Goal: Task Accomplishment & Management: Complete application form

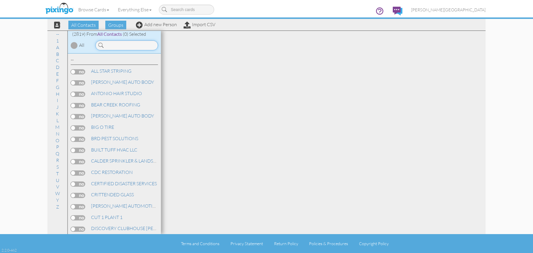
click at [132, 46] on input at bounding box center [126, 45] width 63 height 10
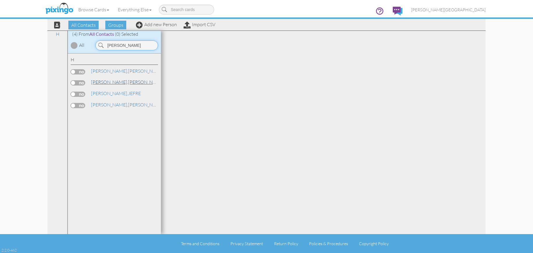
type input "[PERSON_NAME]"
click at [111, 81] on link "[PERSON_NAME]" at bounding box center [127, 82] width 74 height 7
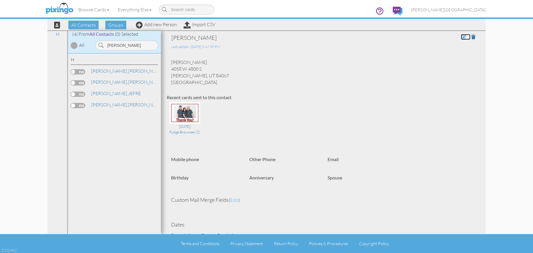
click at [461, 39] on span at bounding box center [463, 37] width 5 height 5
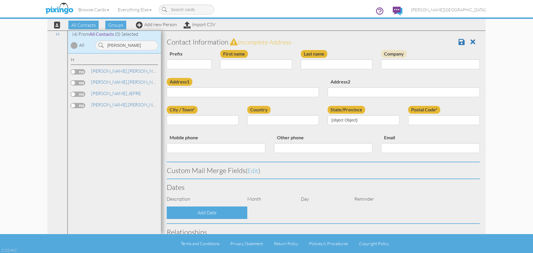
type input "[PERSON_NAME]"
type input "4058 W 4800 S"
type input "[PERSON_NAME]"
type input "84067"
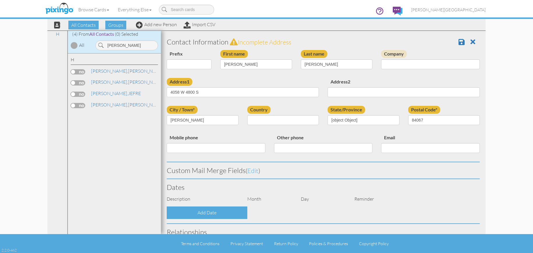
select select "object:8692"
select select "object:8937"
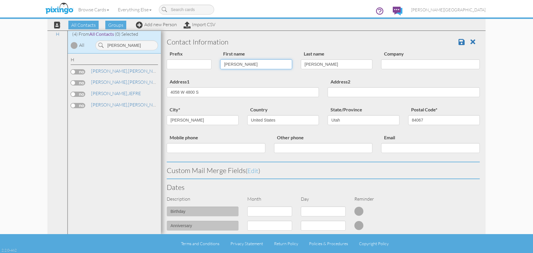
click at [229, 65] on input "[PERSON_NAME]" at bounding box center [256, 64] width 72 height 10
type input "[PERSON_NAME]"
click at [459, 42] on span at bounding box center [462, 41] width 6 height 7
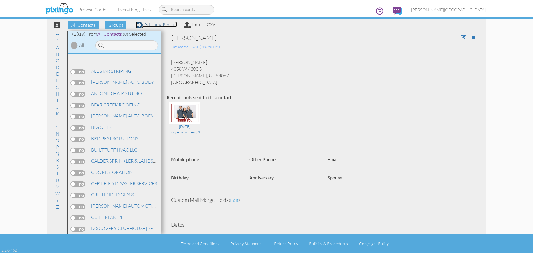
click at [158, 23] on link "Add new Person" at bounding box center [156, 25] width 41 height 6
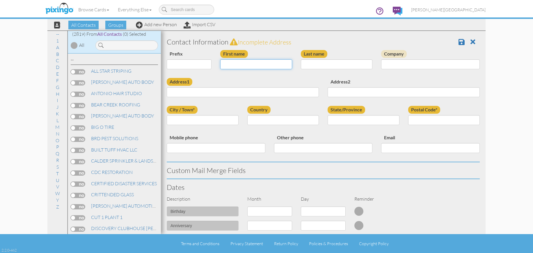
click at [224, 65] on input "First name" at bounding box center [256, 64] width 72 height 10
type input "[PERSON_NAME]"
type input "STONE"
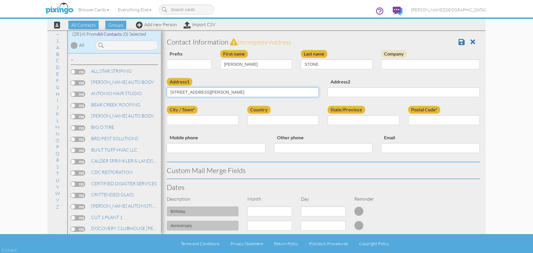
type input "3222 PINGREE AVE"
type input "[PERSON_NAME]"
select select "object:8670"
select select "object:8969"
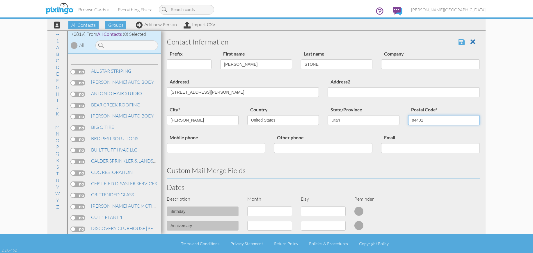
type input "84401"
click at [459, 43] on span at bounding box center [462, 41] width 6 height 7
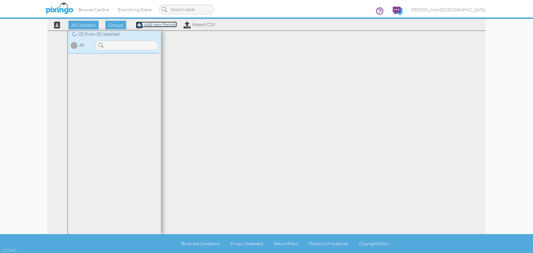
click at [162, 23] on link "Add new Person" at bounding box center [156, 25] width 41 height 6
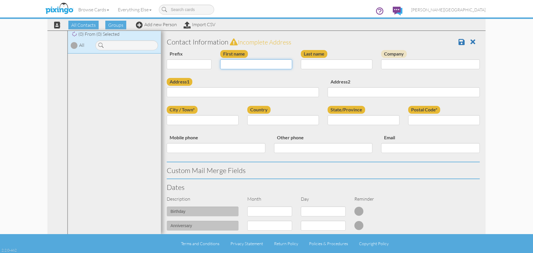
click at [230, 62] on input "First name" at bounding box center [256, 64] width 72 height 10
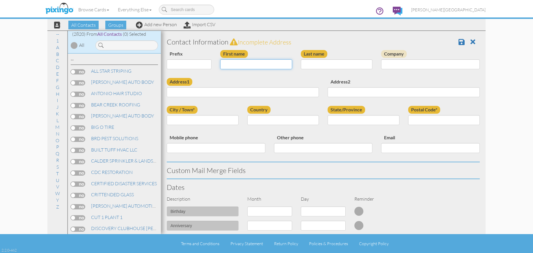
click at [232, 64] on input "First name" at bounding box center [256, 64] width 72 height 10
type input "[PERSON_NAME]"
type input "HERNANDEZ"
click at [272, 92] on input "Address1" at bounding box center [243, 92] width 152 height 10
type input "4250 S 1000 W"
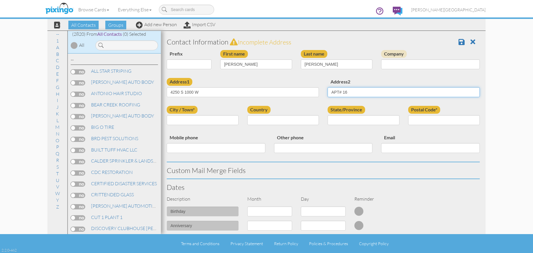
type input "APT# 16"
type input "RIVERDALE"
click at [268, 118] on select "[GEOGRAPHIC_DATA] -------------- [GEOGRAPHIC_DATA] [GEOGRAPHIC_DATA] [GEOGRAPHI…" at bounding box center [283, 120] width 72 height 10
select select "object:180"
click at [247, 115] on select "[GEOGRAPHIC_DATA] -------------- [GEOGRAPHIC_DATA] [GEOGRAPHIC_DATA] [GEOGRAPHI…" at bounding box center [283, 120] width 72 height 10
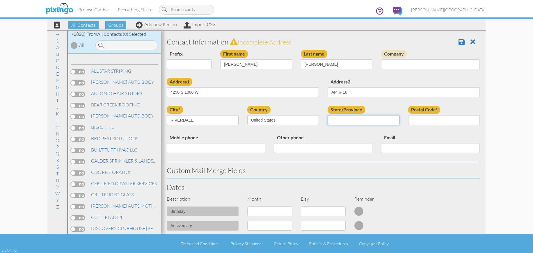
select select "object:8956"
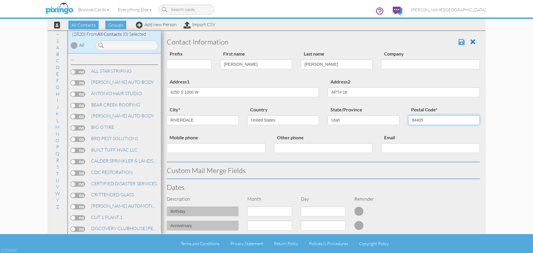
type input "84405"
click at [459, 43] on span at bounding box center [462, 41] width 6 height 7
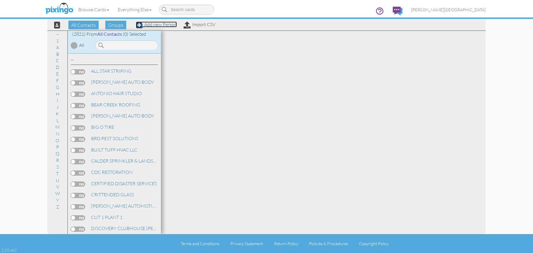
click at [164, 26] on link "Add new Person" at bounding box center [156, 25] width 41 height 6
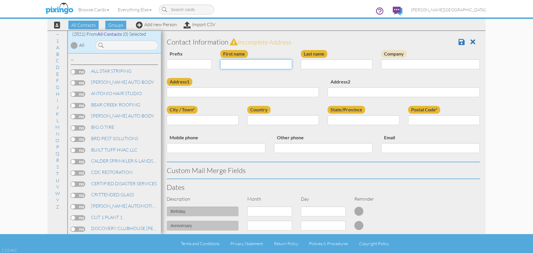
click at [236, 67] on input "First name" at bounding box center [256, 64] width 72 height 10
type input "[PERSON_NAME]"
type input "SHAFER"
click at [255, 91] on input "Address1" at bounding box center [243, 92] width 152 height 10
type input "4233 EDGEHILL DR"
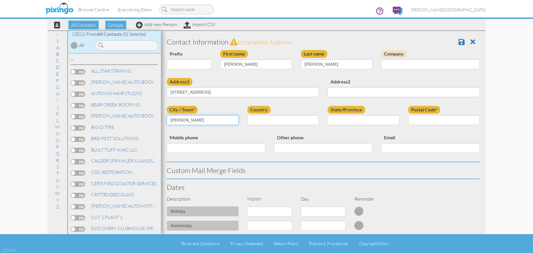
type input "[PERSON_NAME]"
select select "object:8668"
select select "object:8967"
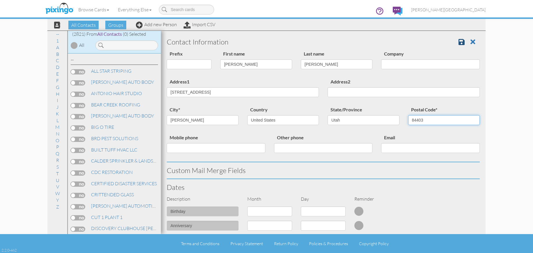
type input "84403"
click at [459, 45] on link at bounding box center [464, 42] width 10 height 9
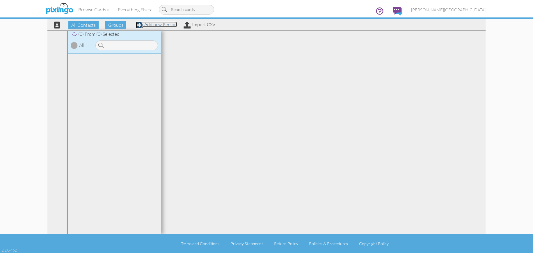
click at [167, 24] on link "Add new Person" at bounding box center [156, 25] width 41 height 6
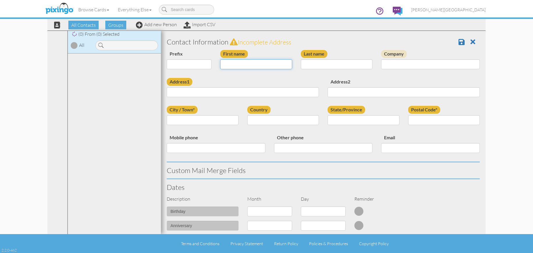
click at [260, 65] on input "First name" at bounding box center [256, 64] width 72 height 10
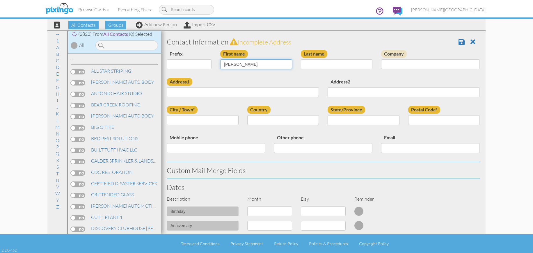
type input "[PERSON_NAME]"
type input "[STREET_ADDRESS]"
type input "[PERSON_NAME]"
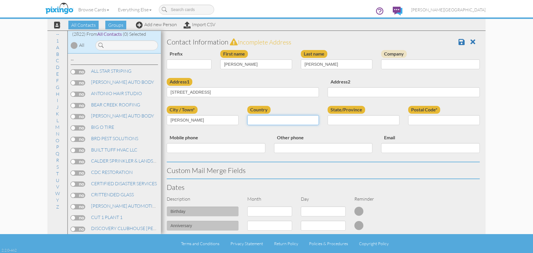
select select "object:180"
select select "object:8962"
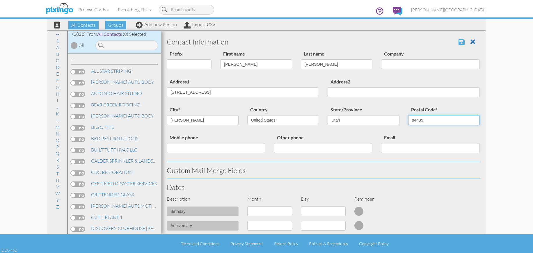
type input "84405"
click at [459, 39] on span at bounding box center [462, 41] width 6 height 7
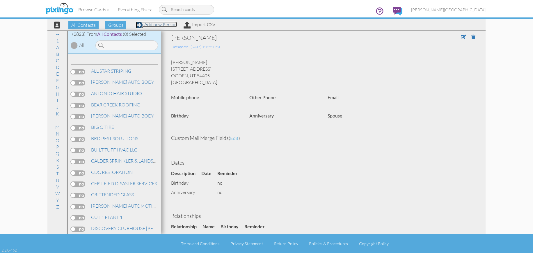
click at [157, 26] on link "Add new Person" at bounding box center [156, 25] width 41 height 6
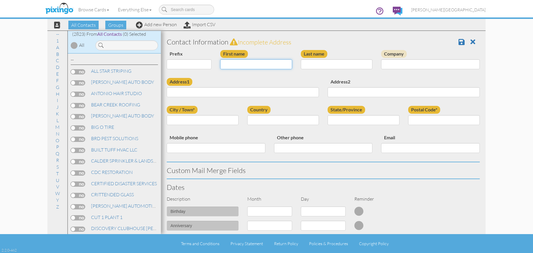
click at [242, 65] on input "First name" at bounding box center [256, 64] width 72 height 10
type input "[PERSON_NAME]"
type input "DANENS"
type input "920 TYLER AVE"
type input "[PERSON_NAME]"
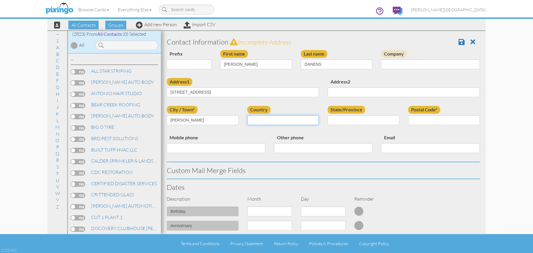
select select "object:8679"
select select "object:8978"
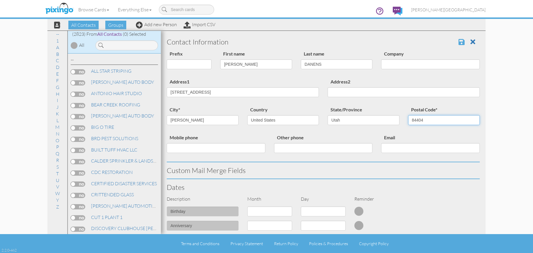
type input "84404"
click at [459, 42] on span at bounding box center [462, 41] width 6 height 7
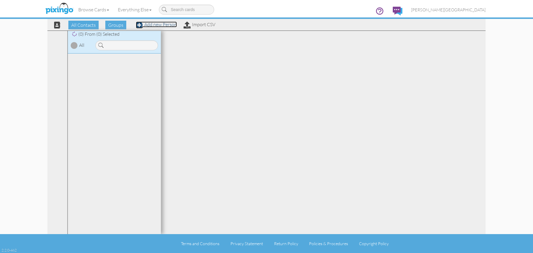
click at [170, 26] on link "Add new Person" at bounding box center [156, 25] width 41 height 6
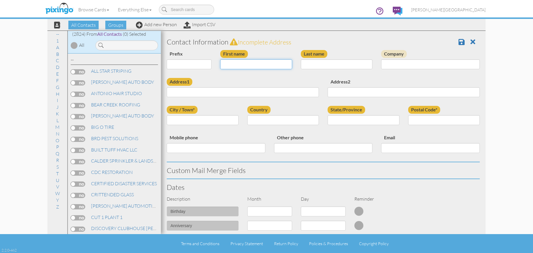
click at [249, 67] on input "First name" at bounding box center [256, 64] width 72 height 10
type input "[PERSON_NAME]"
type input "OSTRANDER"
type input "458 W 275 N"
type input "[PERSON_NAME]"
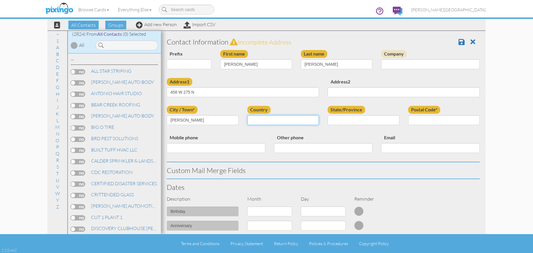
select select "object:8669"
select select "object:8968"
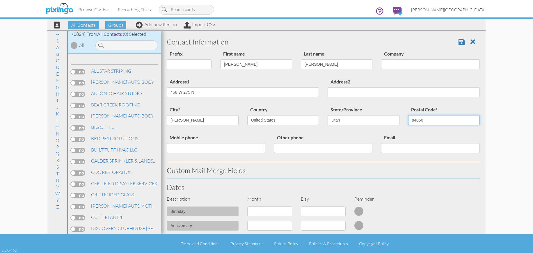
type input "84050"
click at [460, 44] on span at bounding box center [462, 41] width 6 height 7
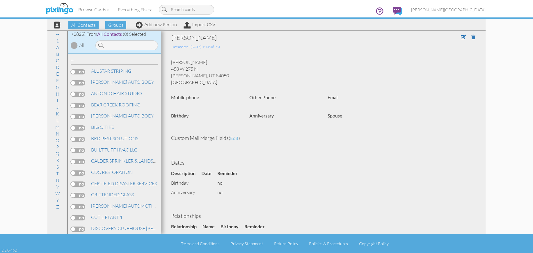
click at [161, 32] on section "[PERSON_NAME] Last update - [DATE] 1:14:46 PM [PERSON_NAME] 458 W 275 N [PERSON…" at bounding box center [323, 166] width 325 height 271
click at [167, 24] on link "Add new Person" at bounding box center [156, 25] width 41 height 6
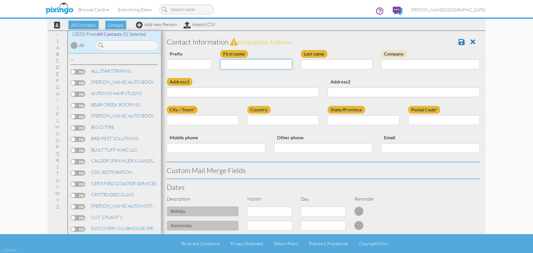
click at [236, 65] on input "First name" at bounding box center [256, 64] width 72 height 10
type input "[PERSON_NAME]"
type input "KEYES"
type input "116 CHILDS AVE"
type input "[PERSON_NAME]"
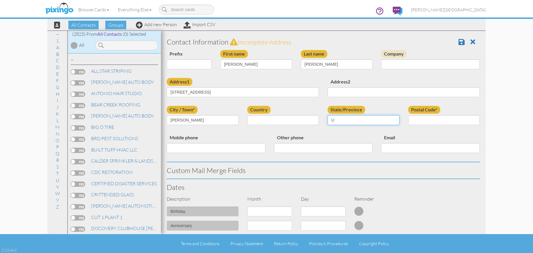
type input "U"
click at [198, 119] on input "OGDEN" at bounding box center [203, 120] width 72 height 10
select select "object:8685"
select select "object:8984"
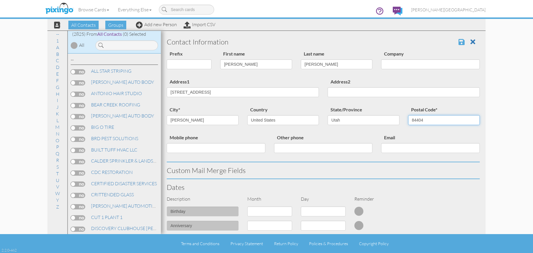
type input "84404"
click at [459, 40] on span at bounding box center [462, 41] width 6 height 7
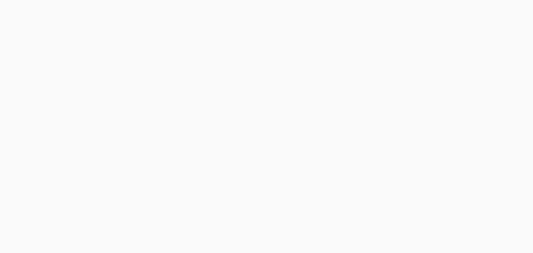
click at [168, 24] on body at bounding box center [266, 126] width 533 height 253
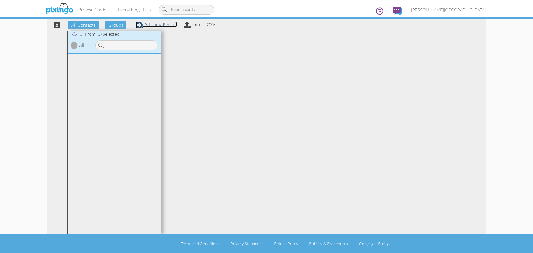
click at [168, 24] on link "Add new Person" at bounding box center [156, 25] width 41 height 6
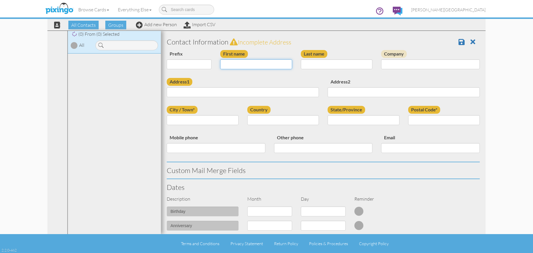
click at [240, 63] on input "First name" at bounding box center [256, 64] width 72 height 10
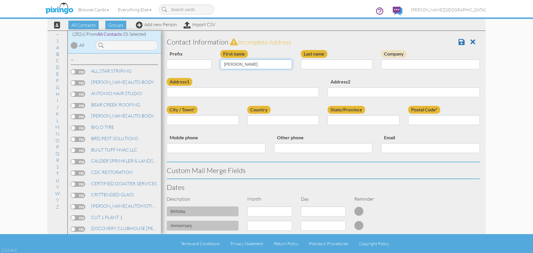
type input "[PERSON_NAME]"
type input "CROSBY"
type input "4030 W 2550 S"
type input "OGDEN"
select select "object:180"
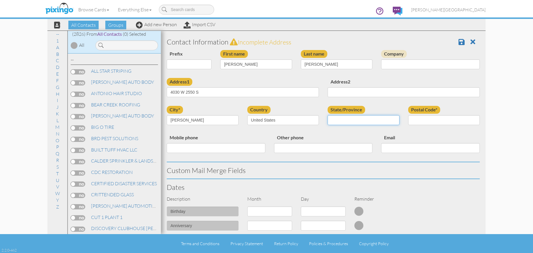
select select "object:8974"
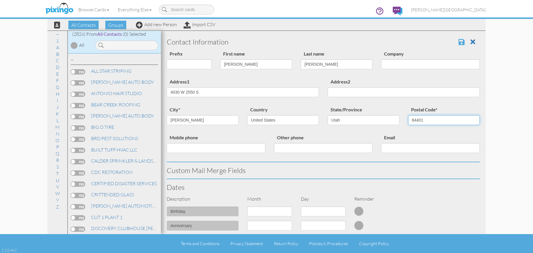
type input "84401"
click span
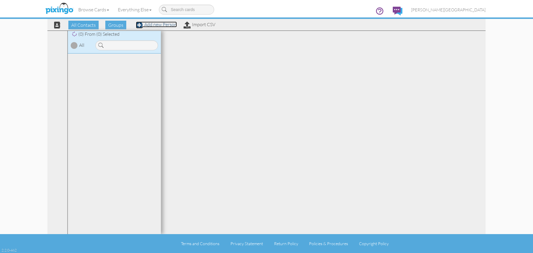
click at [162, 26] on link "Add new Person" at bounding box center [156, 25] width 41 height 6
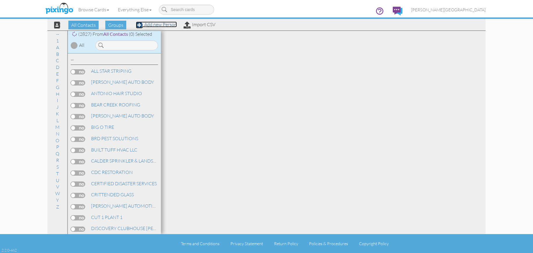
click at [160, 24] on link "Add new Person" at bounding box center [156, 25] width 41 height 6
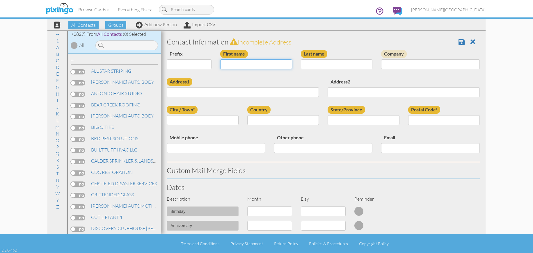
click at [242, 65] on input "First name" at bounding box center [256, 64] width 72 height 10
type input "[PERSON_NAME]"
type input "SANDQUIST"
type input "652 W 3650 S"
click at [194, 119] on input "City / Town*" at bounding box center [203, 120] width 72 height 10
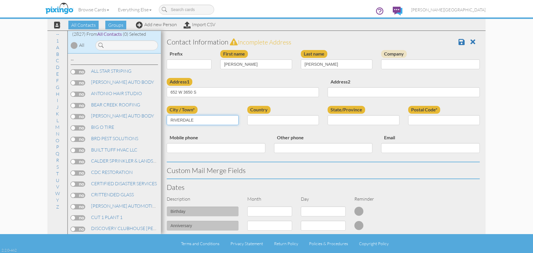
type input "RIVERDALE"
select select "object:8678"
select select "object:8977"
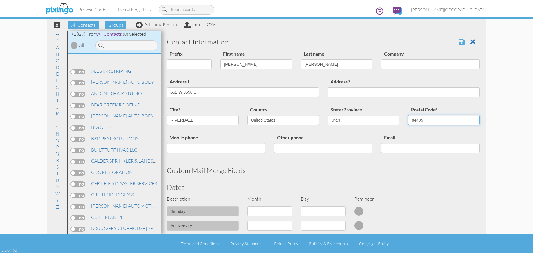
type input "84405"
click at [459, 43] on span at bounding box center [462, 41] width 6 height 7
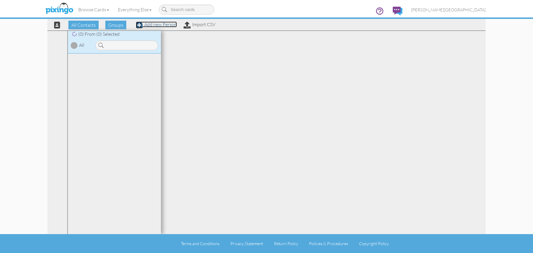
click at [166, 25] on link "Add new Person" at bounding box center [156, 25] width 41 height 6
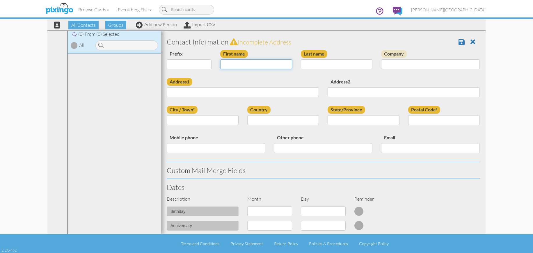
click at [244, 63] on input "First name" at bounding box center [256, 64] width 72 height 10
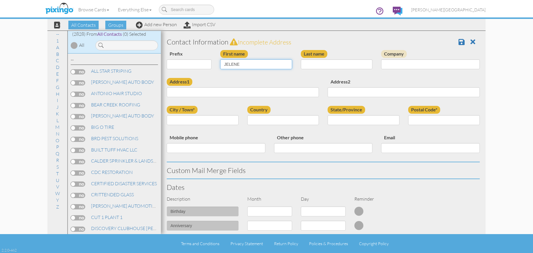
type input "JELENE"
type input "WILKINSON"
type input "3604 N 375 E"
type input "NORTH OGDEN"
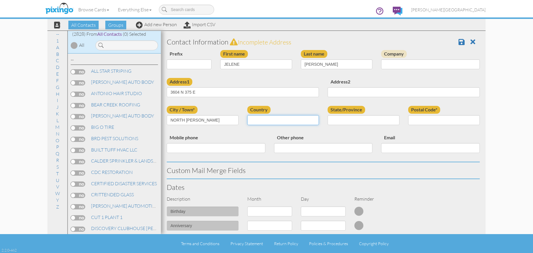
select select "object:180"
select select "object:8980"
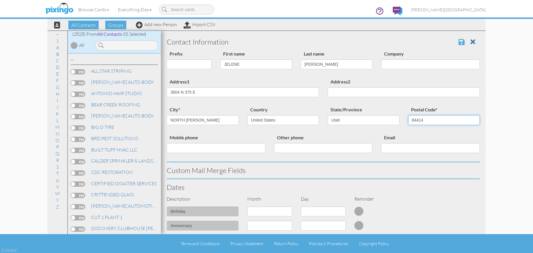
type input "84414"
click at [460, 43] on span at bounding box center [462, 41] width 6 height 7
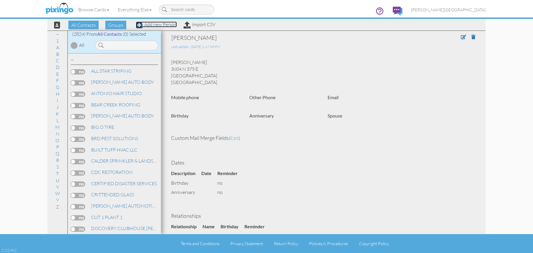
click at [158, 25] on link "Add new Person" at bounding box center [156, 25] width 41 height 6
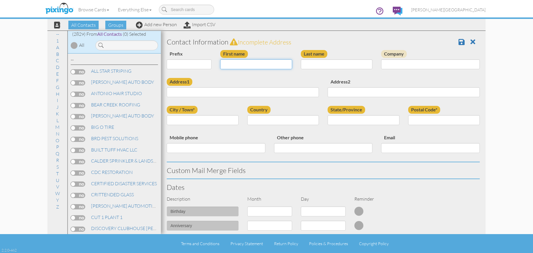
click at [244, 64] on input "First name" at bounding box center [256, 64] width 72 height 10
type input "[PERSON_NAME]"
type input "WOODRUFF"
type input "2262 N 700 W"
type input "[PERSON_NAME]"
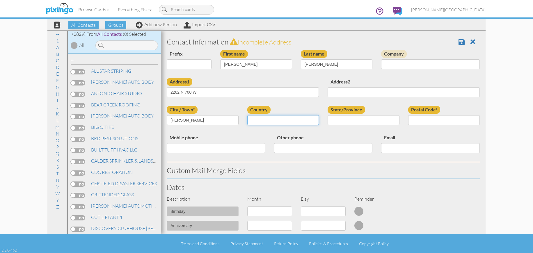
select select "object:8697"
select select "object:8996"
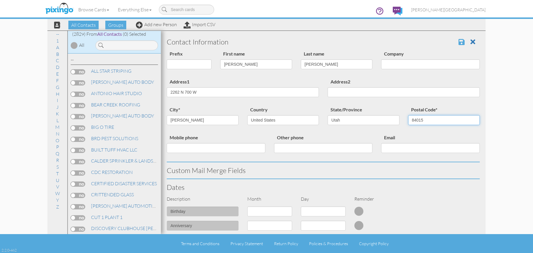
type input "84015"
click at [459, 42] on span at bounding box center [462, 41] width 6 height 7
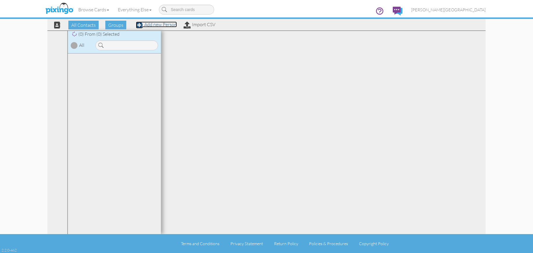
click at [157, 24] on link "Add new Person" at bounding box center [156, 25] width 41 height 6
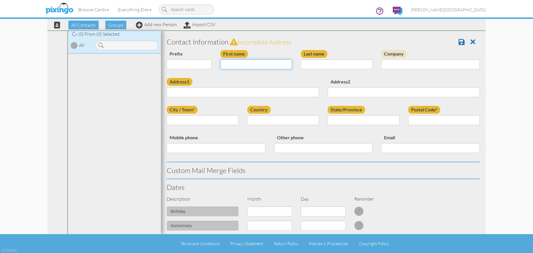
click at [239, 61] on input "First name" at bounding box center [256, 64] width 72 height 10
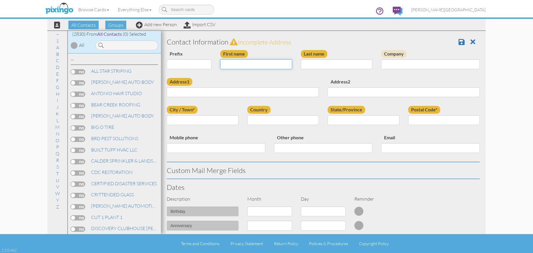
click at [239, 63] on input "First name" at bounding box center [256, 64] width 72 height 10
type input "[PERSON_NAME]"
type input "GRANT"
type input "730 E 950 S"
type input "APT# B227"
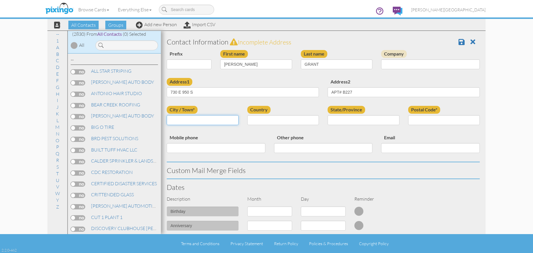
click at [216, 122] on input "City / Town*" at bounding box center [203, 120] width 72 height 10
type input "OREM"
select select "object:180"
select select "object:8986"
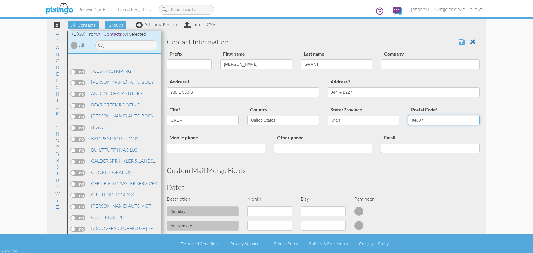
type input "84097"
click at [459, 40] on span at bounding box center [462, 41] width 6 height 7
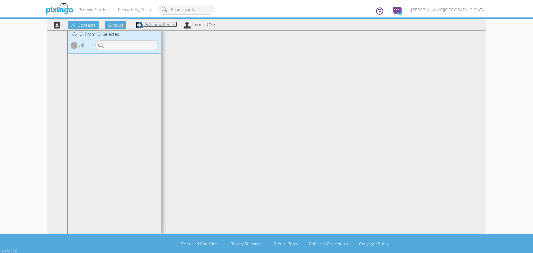
click at [157, 25] on link "Add new Person" at bounding box center [156, 25] width 41 height 6
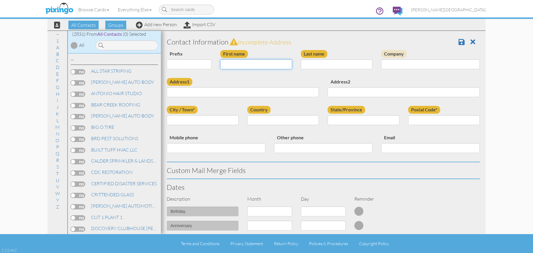
click at [232, 62] on input "First name" at bounding box center [256, 64] width 72 height 10
type input "[PERSON_NAME]"
type input "[GEOGRAPHIC_DATA]"
type input "2440 W 1725 S"
type input "[GEOGRAPHIC_DATA]"
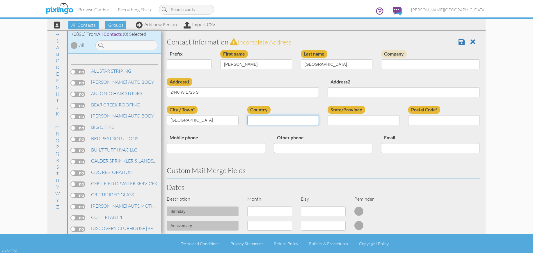
select select "object:8690"
type input "84401"
click at [337, 121] on select "AA (Military) AE (Military) [US_STATE] [US_STATE] [US_STATE] AP (Military) [US_…" at bounding box center [364, 120] width 72 height 10
select select "object:8989"
click at [328, 115] on select "AA (Military) AE (Military) [US_STATE] [US_STATE] [US_STATE] AP (Military) [US_…" at bounding box center [364, 120] width 72 height 10
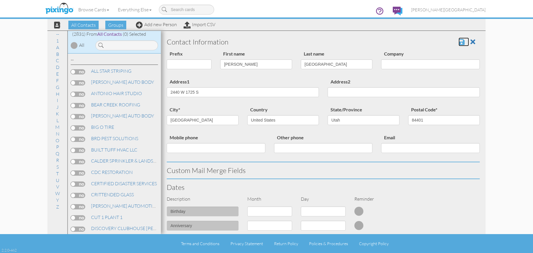
click at [459, 39] on span at bounding box center [462, 41] width 6 height 7
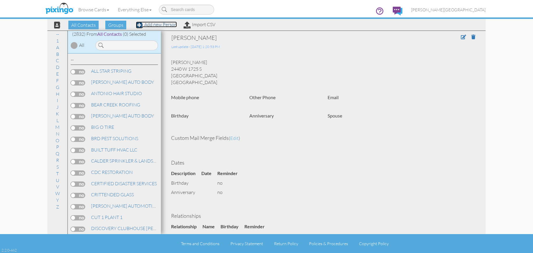
drag, startPoint x: 170, startPoint y: 26, endPoint x: 180, endPoint y: 29, distance: 10.2
click at [170, 26] on link "Add new Person" at bounding box center [156, 25] width 41 height 6
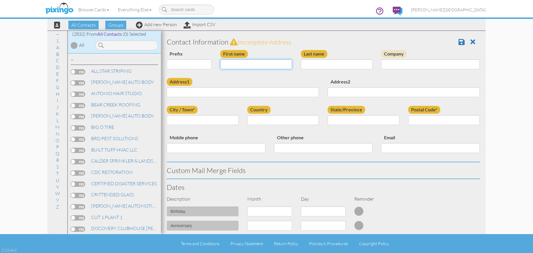
click at [235, 62] on input "First name" at bounding box center [256, 64] width 72 height 10
type input "GINI"
type input "A"
click at [311, 64] on input "VANARSDELL" at bounding box center [337, 64] width 72 height 10
type input "VAN [PERSON_NAME]"
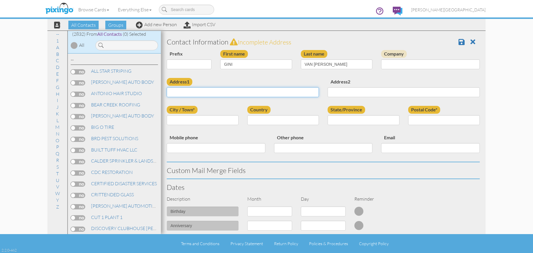
click at [239, 93] on input "Address1" at bounding box center [243, 92] width 152 height 10
type input "[STREET_ADDRESS]"
type input "OGDEN"
select select "object:8706"
select select "object:9005"
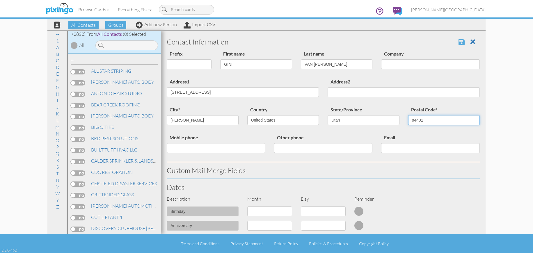
type input "84401"
click at [459, 42] on span at bounding box center [462, 41] width 6 height 7
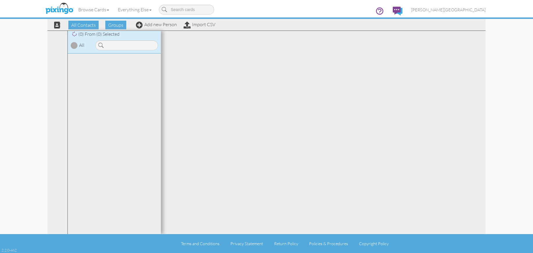
click at [155, 23] on div "Browse Cards Business Accounting Automotive Chiropractor Customer Dental Financ…" at bounding box center [266, 11] width 438 height 23
click at [155, 25] on link "Add new Person" at bounding box center [156, 25] width 41 height 6
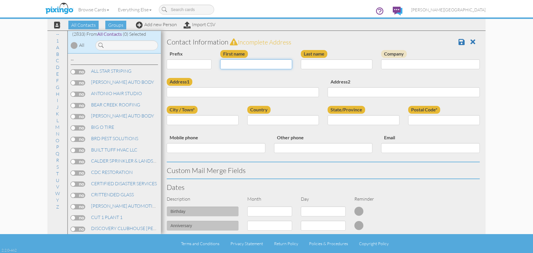
click at [246, 66] on input "First name" at bounding box center [256, 64] width 72 height 10
type input "[PERSON_NAME]"
type input "KNUDSEN"
type input "4273 W 3800 S"
type input "UNIT# C"
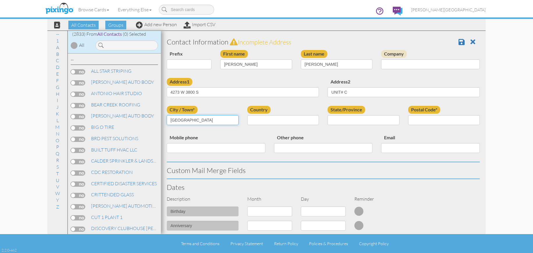
type input "WEST HAVEN"
select select "object:8696"
select select "object:8995"
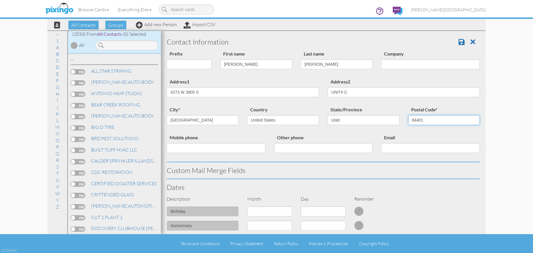
type input "84401"
click at [420, 43] on h3 "Contact Information" at bounding box center [323, 42] width 313 height 8
click at [459, 40] on span at bounding box center [462, 41] width 6 height 7
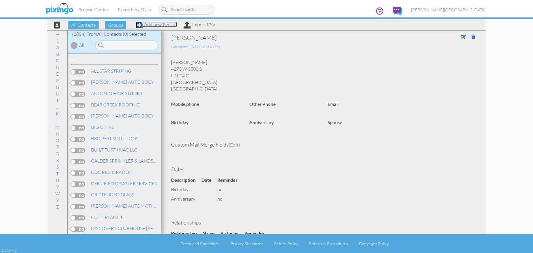
click at [169, 25] on link "Add new Person" at bounding box center [156, 25] width 41 height 6
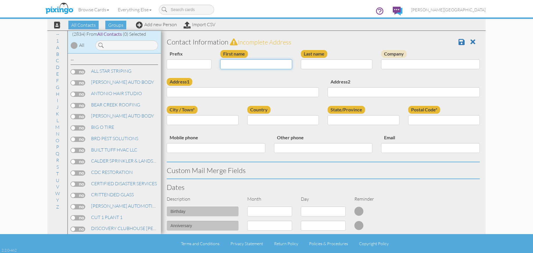
click at [243, 65] on input "First name" at bounding box center [256, 64] width 72 height 10
type input "[PERSON_NAME]"
type input "MALATHOWSKI"
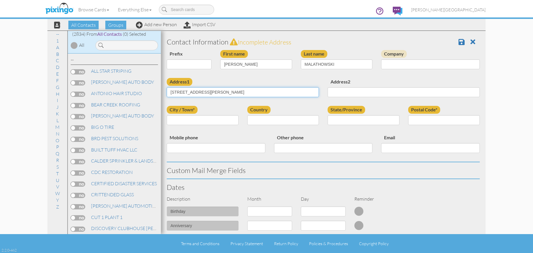
type input "4000 BRINKER AVE"
type input "APT# 41"
type input "OGDEN"
select select "object:8713"
select select "object:9012"
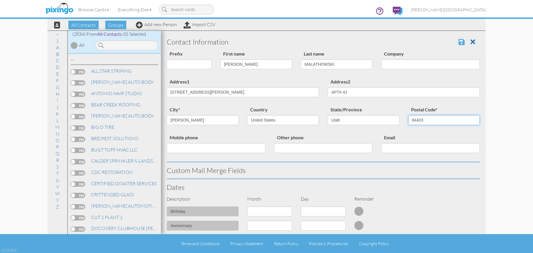
type input "84403"
click span
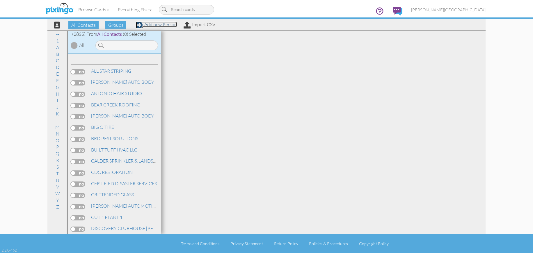
click at [163, 25] on link "Add new Person" at bounding box center [156, 25] width 41 height 6
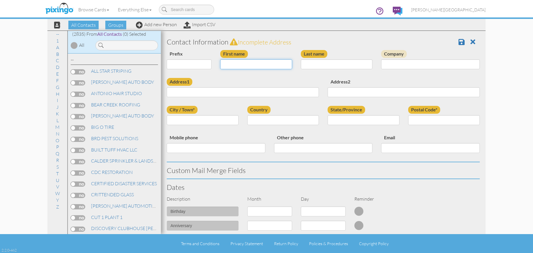
click at [233, 61] on input "First name" at bounding box center [256, 64] width 72 height 10
type input "[PERSON_NAME]"
type input "ROEST"
type input "951 E 3025 N"
type input "OGDEN"
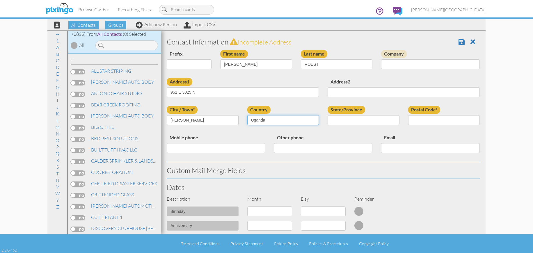
click at [310, 118] on select "[GEOGRAPHIC_DATA] -------------- [GEOGRAPHIC_DATA] [GEOGRAPHIC_DATA] [GEOGRAPHI…" at bounding box center [283, 120] width 72 height 10
click at [314, 122] on select "[GEOGRAPHIC_DATA] -------------- [GEOGRAPHIC_DATA] [GEOGRAPHIC_DATA] [GEOGRAPHI…" at bounding box center [283, 120] width 72 height 10
click at [316, 122] on select "[GEOGRAPHIC_DATA] -------------- [GEOGRAPHIC_DATA] [GEOGRAPHIC_DATA] [GEOGRAPHI…" at bounding box center [283, 120] width 72 height 10
click at [314, 122] on select "[GEOGRAPHIC_DATA] -------------- [GEOGRAPHIC_DATA] [GEOGRAPHIC_DATA] [GEOGRAPHI…" at bounding box center [283, 120] width 72 height 10
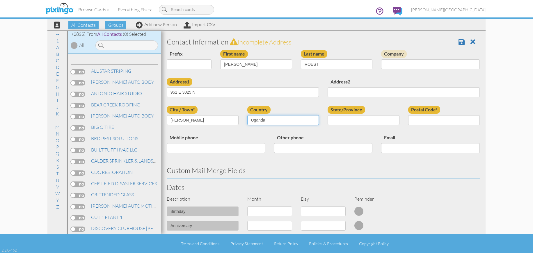
select select "object:8710"
click at [247, 115] on select "[GEOGRAPHIC_DATA] -------------- [GEOGRAPHIC_DATA] [GEOGRAPHIC_DATA] [GEOGRAPHI…" at bounding box center [283, 120] width 72 height 10
click at [351, 122] on select "AA (Military) AE (Military) [US_STATE] [US_STATE] [US_STATE] AP (Military) [US_…" at bounding box center [364, 120] width 72 height 10
select select "object:9009"
click at [328, 115] on select "AA (Military) AE (Military) [US_STATE] [US_STATE] [US_STATE] AP (Military) [US_…" at bounding box center [364, 120] width 72 height 10
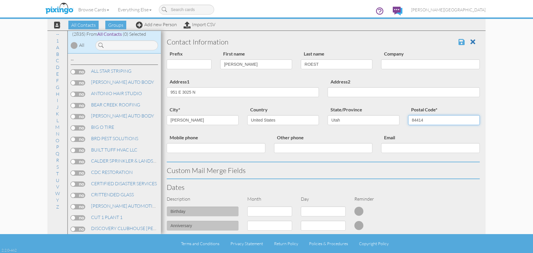
type input "84414"
click at [459, 42] on span at bounding box center [462, 41] width 6 height 7
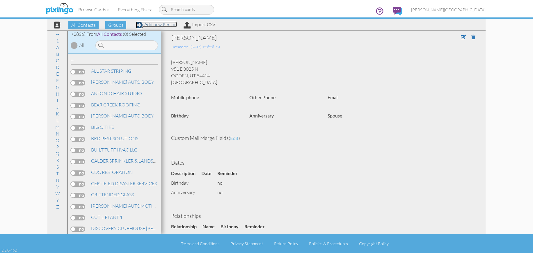
drag, startPoint x: 166, startPoint y: 24, endPoint x: 185, endPoint y: 37, distance: 23.3
click at [166, 24] on link "Add new Person" at bounding box center [156, 25] width 41 height 6
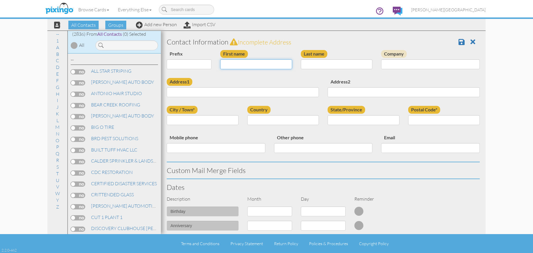
click at [252, 65] on input "First name" at bounding box center [256, 64] width 72 height 10
type input "[PERSON_NAME] & [PERSON_NAME]"
type input "OSBORN"
type input "1637 N 1220 W"
type input "[PERSON_NAME]"
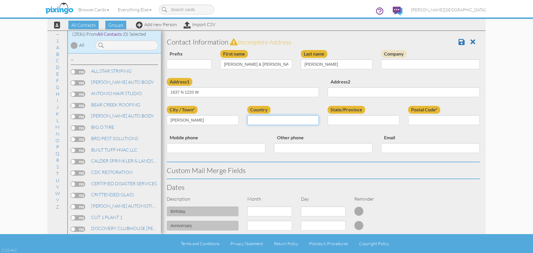
select select "object:8718"
select select "object:9017"
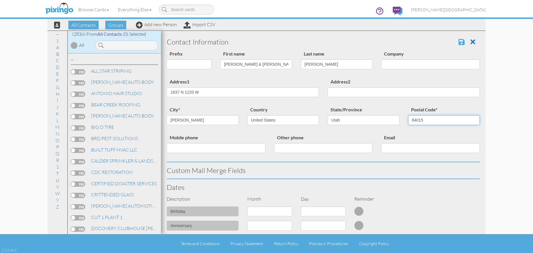
type input "84015"
click at [459, 40] on span at bounding box center [462, 41] width 6 height 7
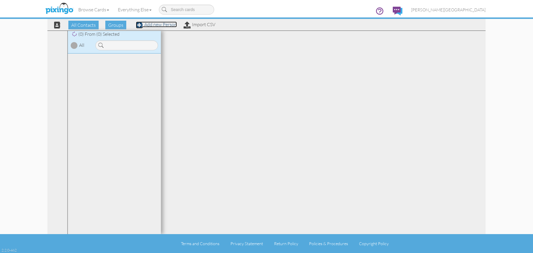
click at [157, 24] on link "Add new Person" at bounding box center [156, 25] width 41 height 6
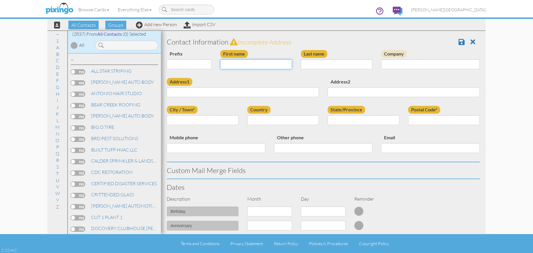
click at [252, 66] on input "First name" at bounding box center [256, 64] width 72 height 10
type input "[PERSON_NAME]"
type input "929 S 2500 W"
type input "[GEOGRAPHIC_DATA]"
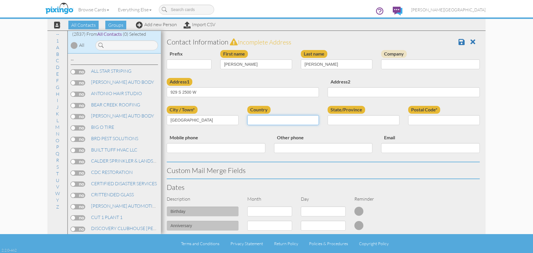
select select "object:8708"
select select "object:9007"
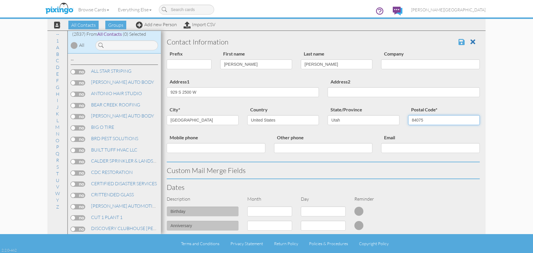
type input "84075"
click at [459, 44] on span at bounding box center [462, 41] width 6 height 7
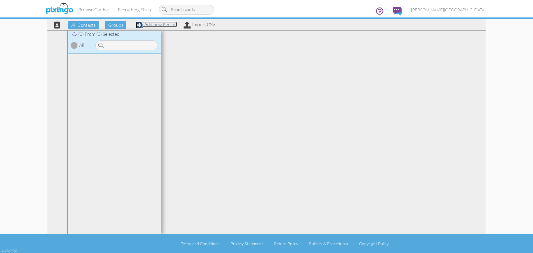
click at [158, 25] on link "Add new Person" at bounding box center [156, 25] width 41 height 6
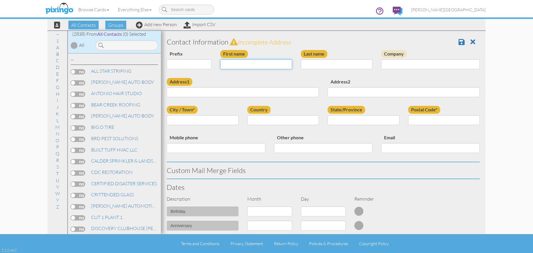
click at [250, 65] on input "First name" at bounding box center [256, 64] width 72 height 10
type input "NADIR"
click at [309, 64] on input "Last name" at bounding box center [337, 64] width 72 height 10
type input "KABIR"
type input "440 E 3850 N"
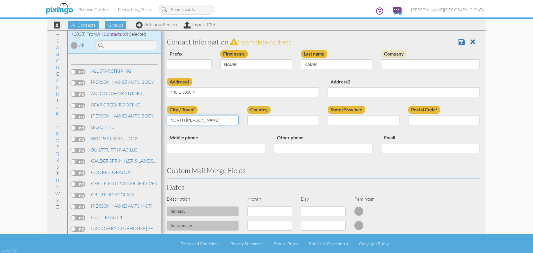
type input "NORTH [PERSON_NAME]"
select select "object:8711"
select select "object:9010"
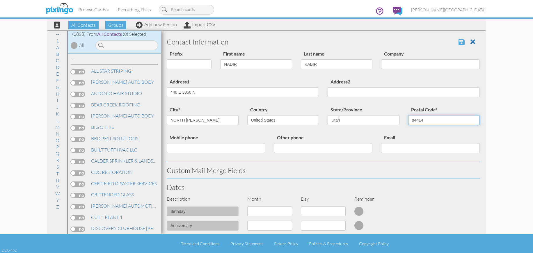
type input "84414"
click at [459, 38] on span at bounding box center [462, 41] width 6 height 7
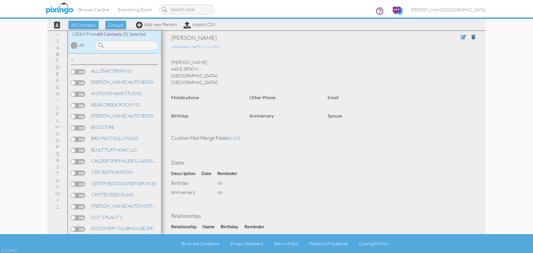
click at [154, 27] on div "All Contacts Groups Add new Person Import CSV" at bounding box center [132, 25] width 168 height 10
click at [154, 25] on link "Add new Person" at bounding box center [156, 25] width 41 height 6
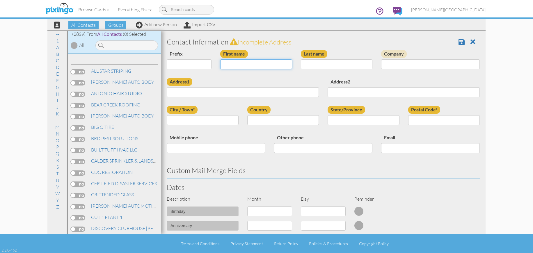
click at [240, 64] on input "First name" at bounding box center [256, 64] width 72 height 10
type input "[PERSON_NAME]"
type input "BEST"
click at [247, 95] on input "Address1" at bounding box center [243, 92] width 152 height 10
type input "4050 JEFFERSON AVE"
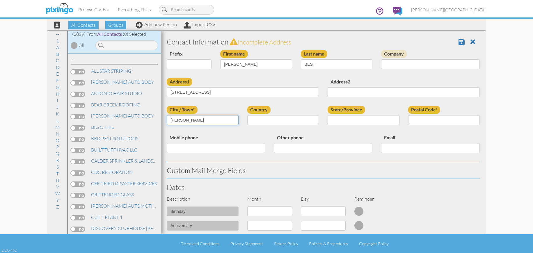
type input "OGDEN"
select select "object:8727"
select select "object:9026"
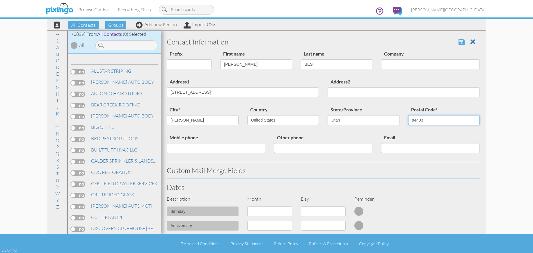
type input "84403"
click at [459, 43] on span at bounding box center [462, 41] width 6 height 7
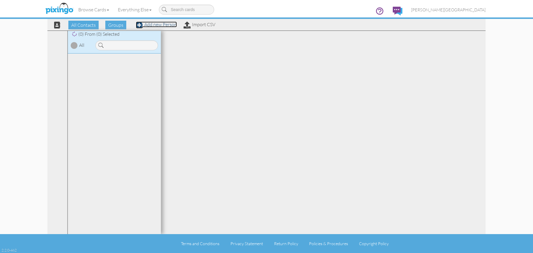
click at [159, 25] on link "Add new Person" at bounding box center [156, 25] width 41 height 6
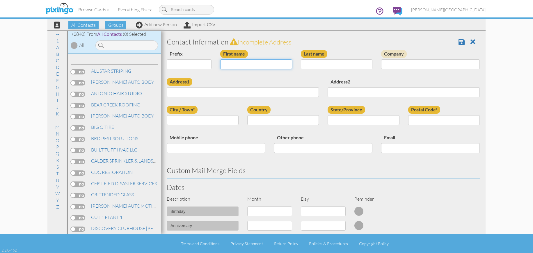
click at [246, 66] on input "First name" at bounding box center [256, 64] width 72 height 10
type input "[PERSON_NAME]"
type input "[STREET_ADDRESS]"
type input "BASSETT"
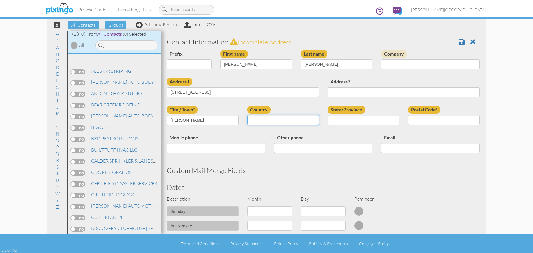
select select "object:8717"
click at [387, 123] on select "AA (Military) AE (Military) Alabama Alaska American Samoa AP (Military) Arizona…" at bounding box center [364, 120] width 72 height 10
select select "object:9019"
click at [328, 115] on select "AA (Military) AE (Military) Alabama Alaska American Samoa AP (Military) Arizona…" at bounding box center [364, 120] width 72 height 10
click at [431, 123] on input "Postal Code*" at bounding box center [444, 120] width 72 height 10
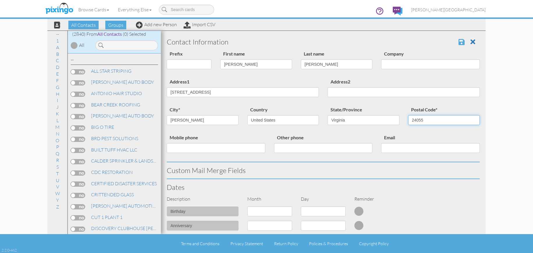
type input "24055"
click at [459, 41] on span at bounding box center [462, 41] width 6 height 7
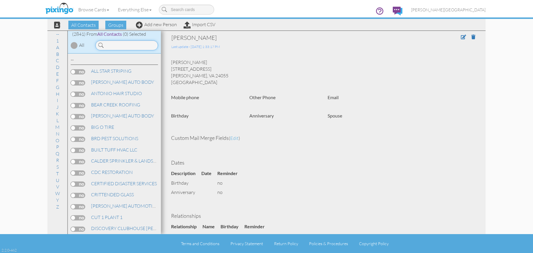
click at [121, 46] on input at bounding box center [126, 45] width 63 height 10
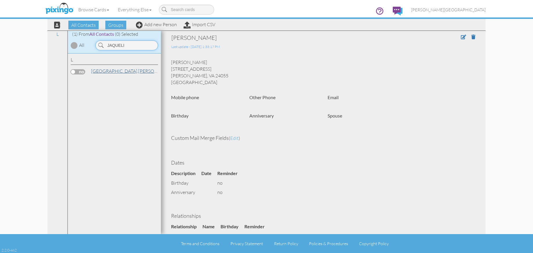
type input "JAQUELI"
click at [107, 71] on link "[GEOGRAPHIC_DATA][PERSON_NAME]" at bounding box center [132, 70] width 84 height 7
click at [461, 36] on span at bounding box center [463, 37] width 5 height 5
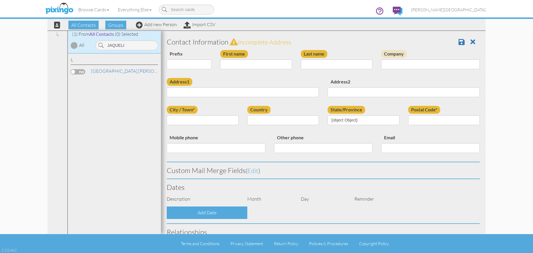
type input "[PERSON_NAME]"
type input "[GEOGRAPHIC_DATA]"
type input "2440 W 1725 S"
type input "WEST HAVEN"
type input "84401"
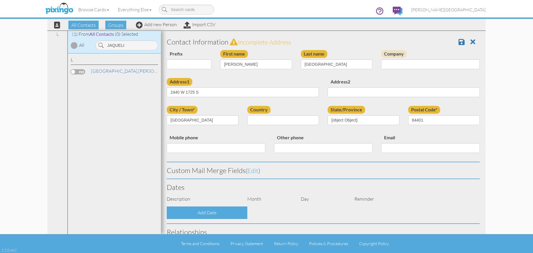
select select "object:8774"
select select "object:9019"
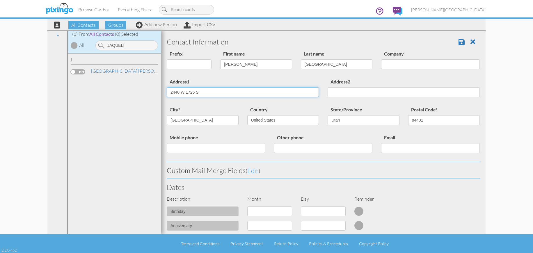
click at [179, 93] on input "2440 W 1725 S" at bounding box center [243, 92] width 152 height 10
type input "2441 W 1725 S"
click at [459, 40] on span at bounding box center [462, 41] width 6 height 7
